Goal: Find specific page/section: Find specific page/section

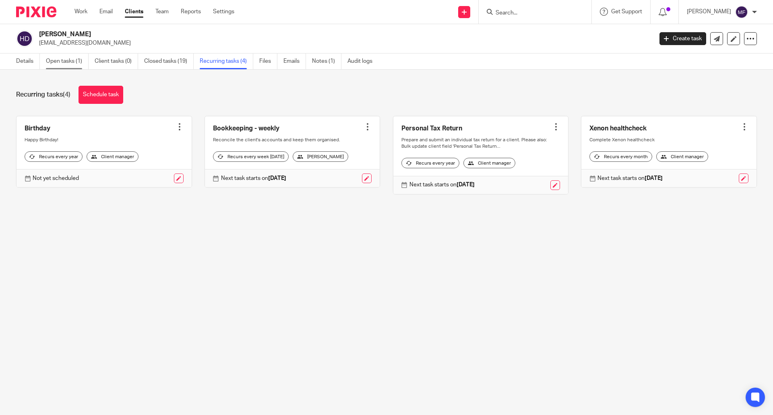
click at [68, 62] on link "Open tasks (1)" at bounding box center [67, 62] width 43 height 16
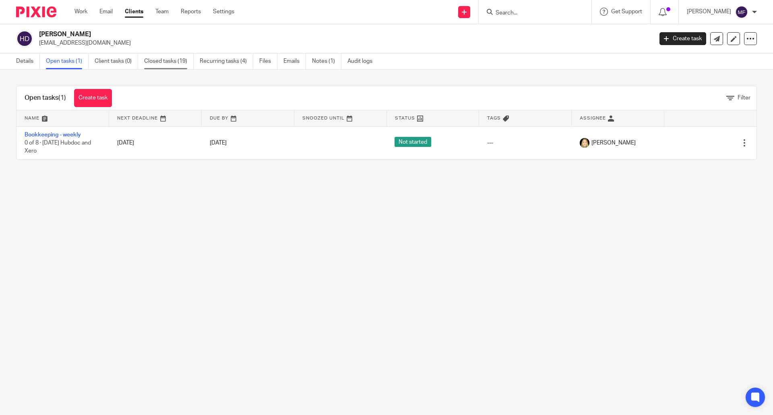
click at [159, 57] on link "Closed tasks (19)" at bounding box center [169, 62] width 50 height 16
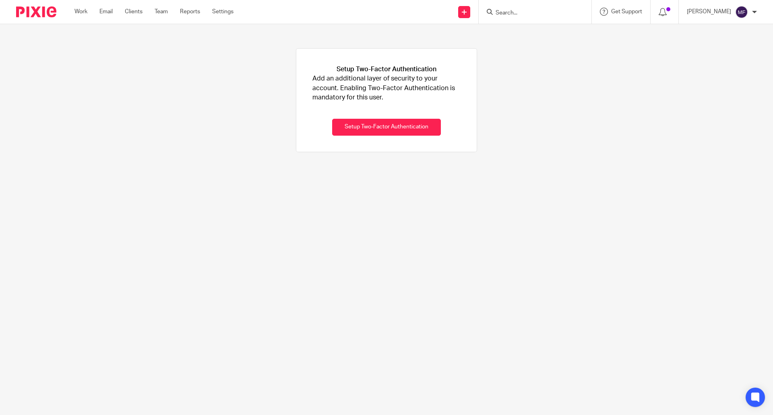
click at [527, 10] on input "Search" at bounding box center [531, 13] width 72 height 7
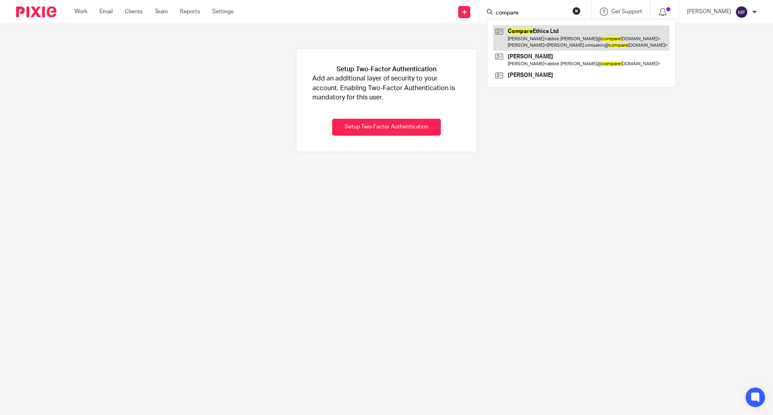
type input "compare"
click at [551, 27] on link at bounding box center [581, 37] width 176 height 25
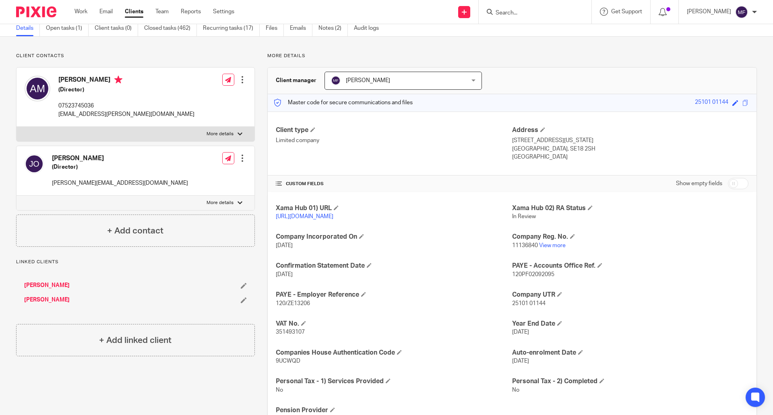
scroll to position [78, 0]
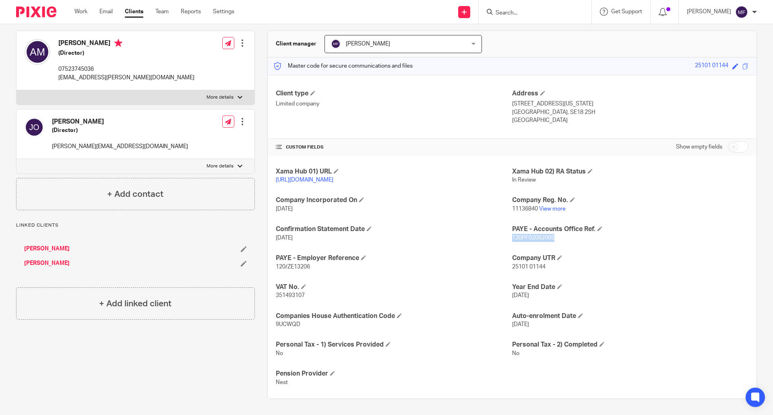
drag, startPoint x: 508, startPoint y: 237, endPoint x: 546, endPoint y: 239, distance: 37.9
click at [552, 240] on p "120PF02092095" at bounding box center [630, 238] width 236 height 8
copy span "120PF02092095"
click at [286, 265] on p "120/ZE13206" at bounding box center [394, 267] width 236 height 8
copy span "ZE13206"
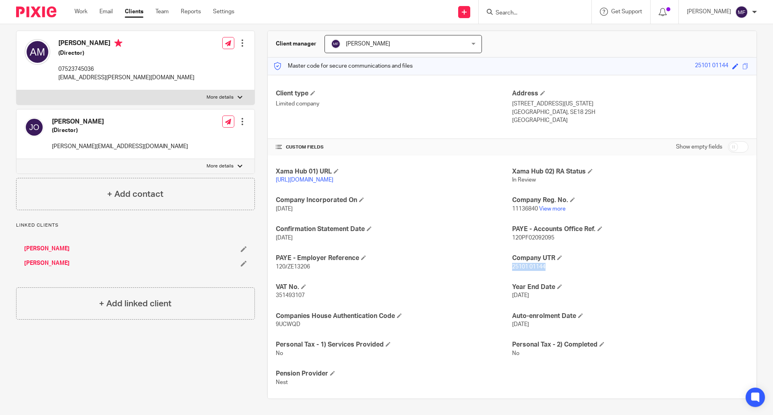
drag, startPoint x: 509, startPoint y: 266, endPoint x: 520, endPoint y: 260, distance: 12.1
click at [547, 266] on p "25101 01144" at bounding box center [630, 267] width 236 height 8
copy span "25101 01144"
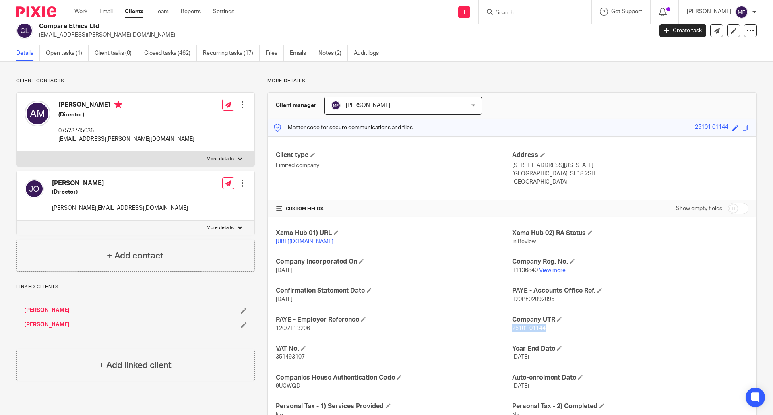
scroll to position [0, 0]
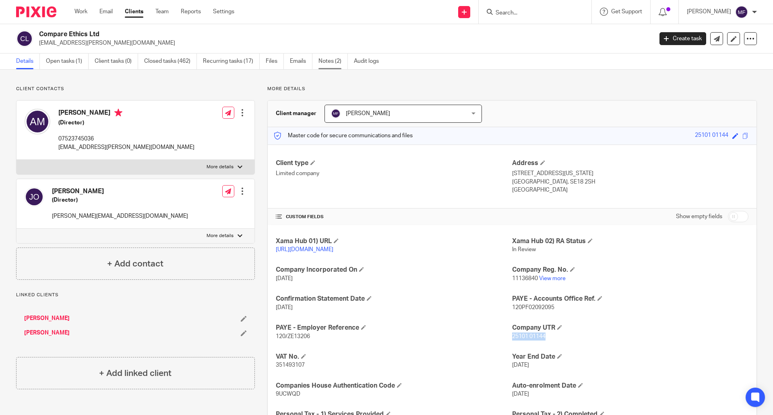
click at [343, 61] on link "Notes (2)" at bounding box center [332, 62] width 29 height 16
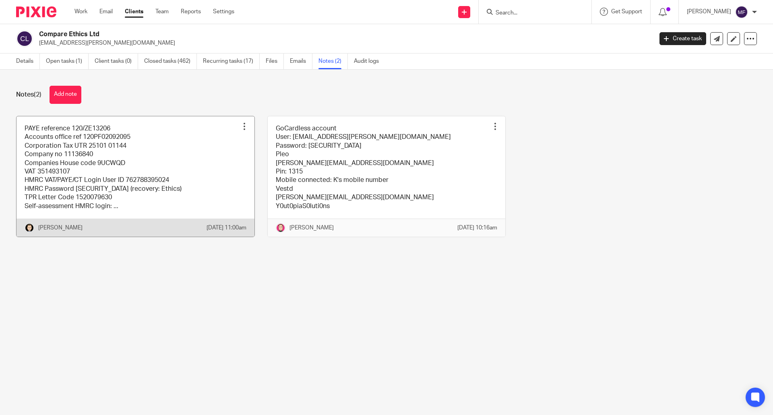
click at [134, 169] on link at bounding box center [136, 176] width 238 height 120
